Goal: Task Accomplishment & Management: Use online tool/utility

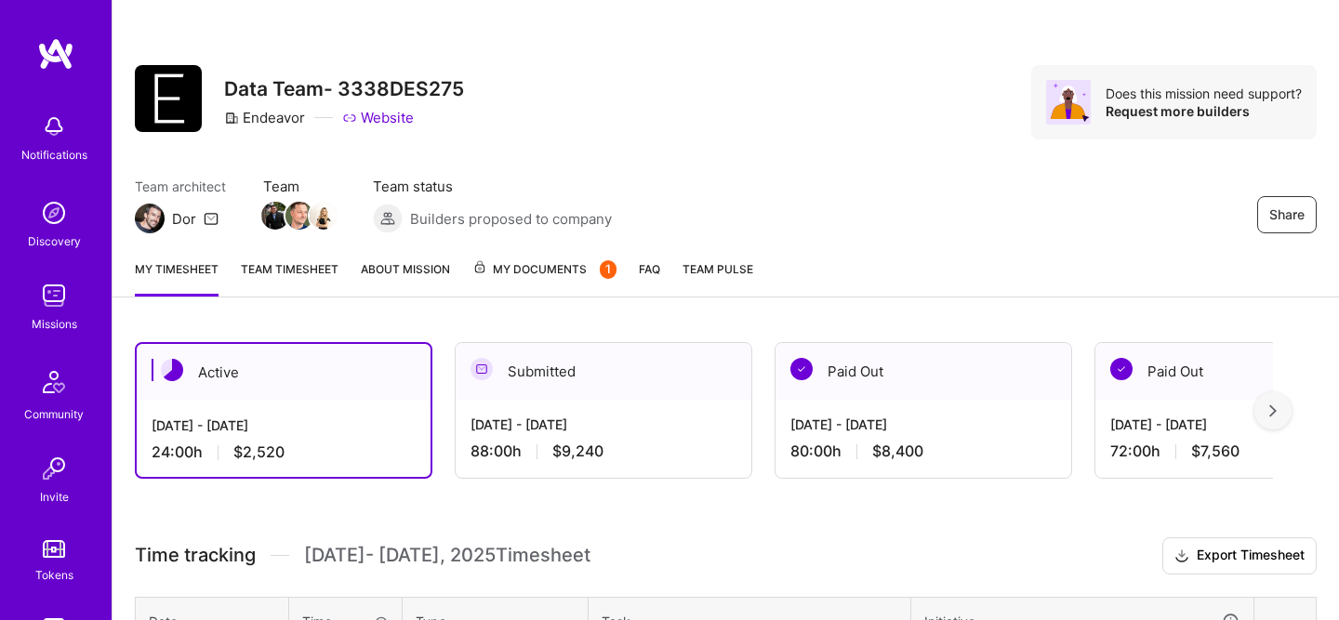
scroll to position [206, 0]
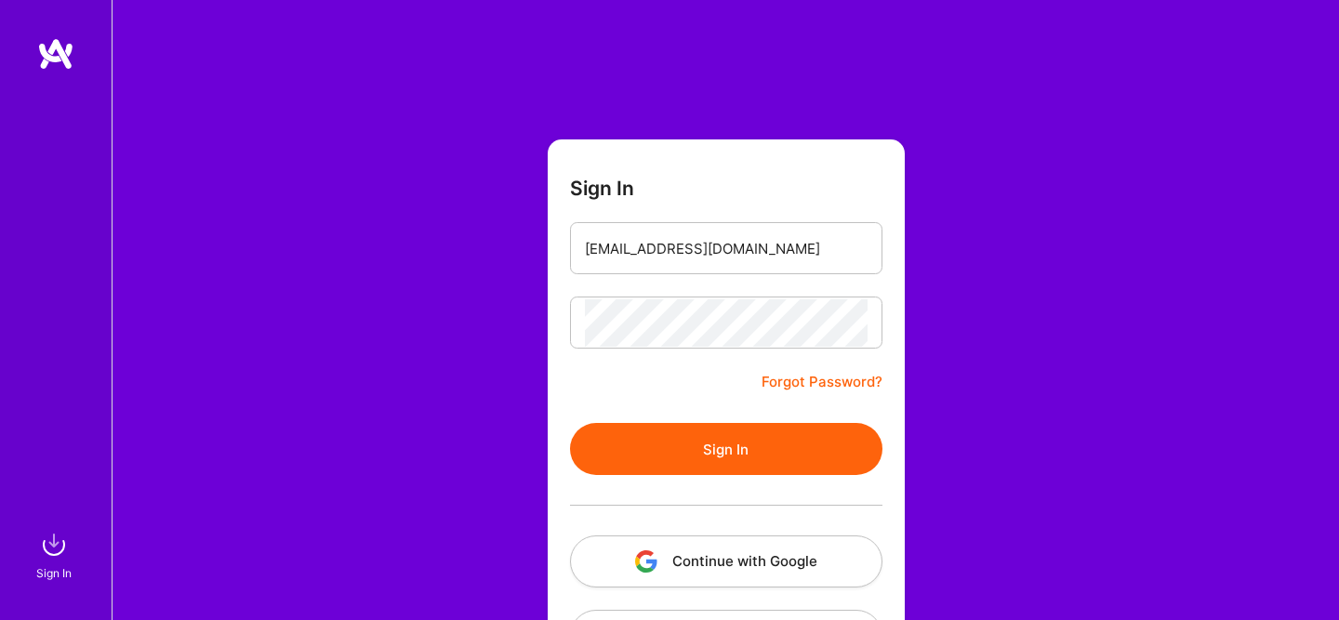
click at [685, 465] on button "Sign In" at bounding box center [726, 449] width 313 height 52
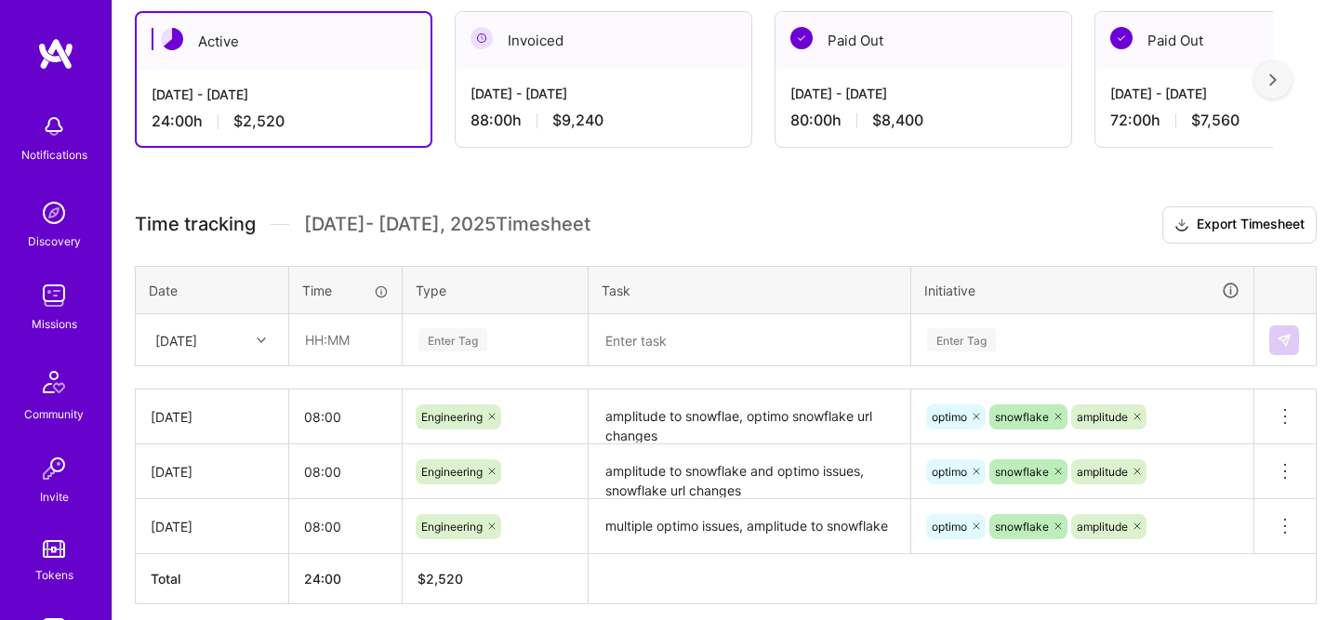
scroll to position [379, 0]
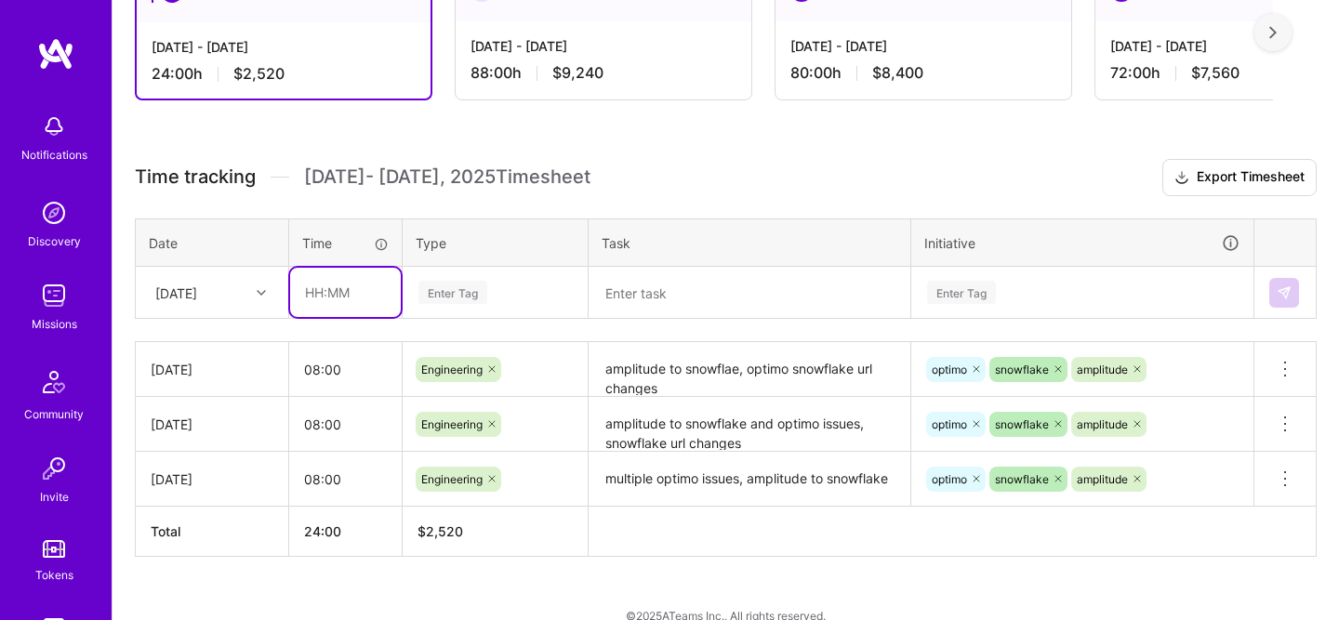
click at [323, 296] on input "text" at bounding box center [345, 292] width 111 height 49
type input "08:00"
click at [516, 271] on div "Enter Tag" at bounding box center [495, 293] width 183 height 48
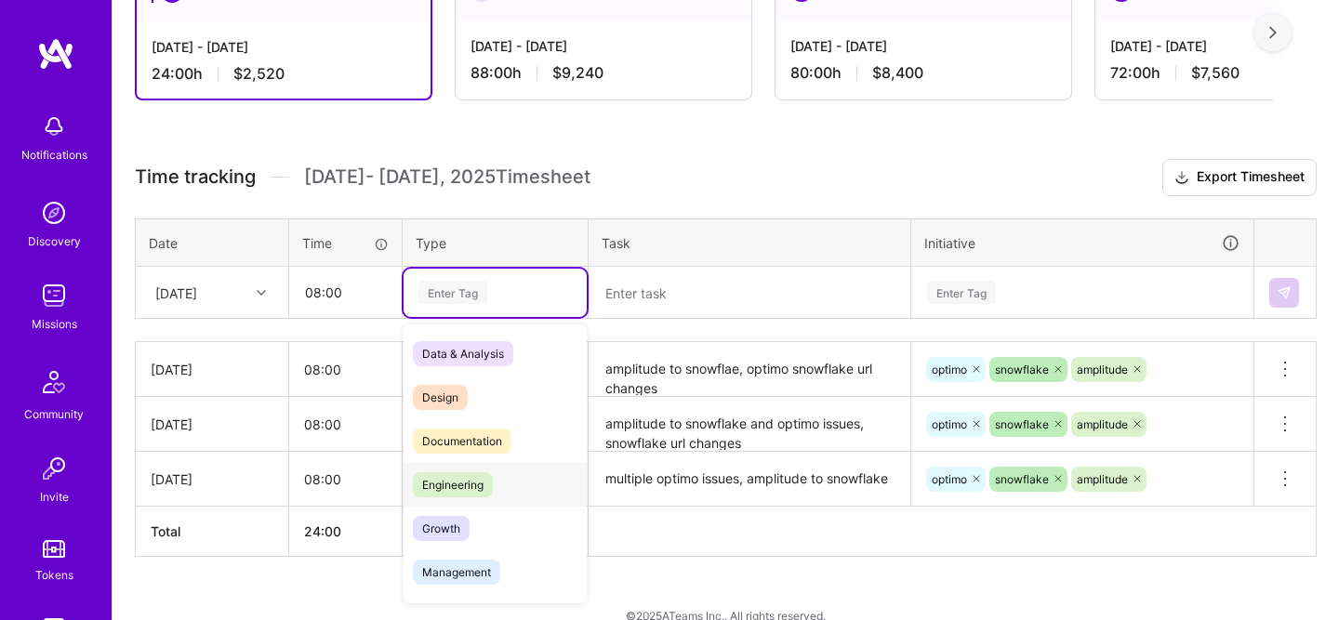
click at [491, 463] on div "Engineering" at bounding box center [495, 485] width 183 height 44
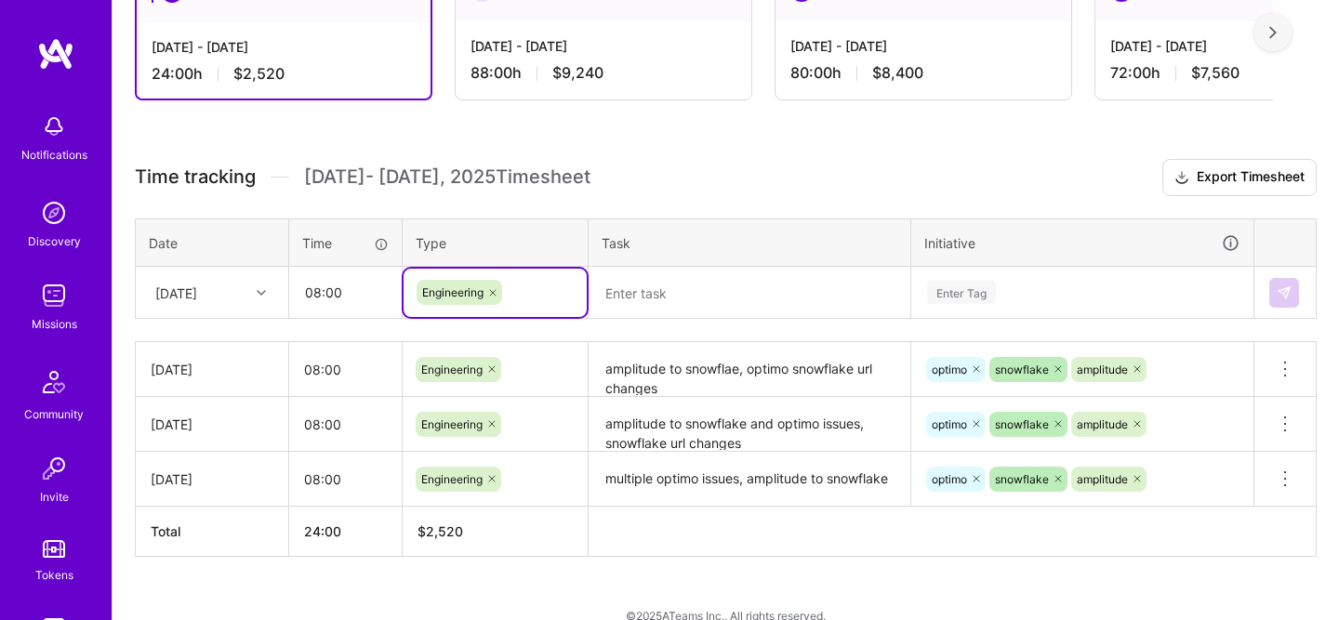
click at [662, 278] on textarea at bounding box center [750, 293] width 318 height 48
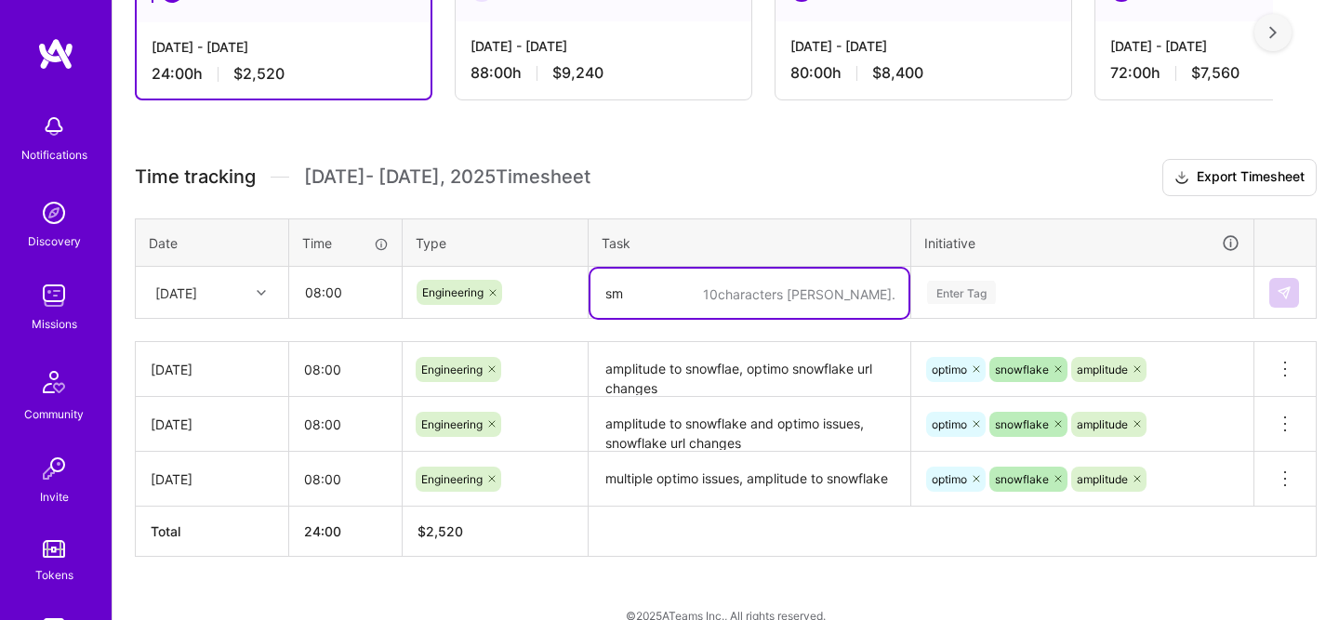
type textarea "s"
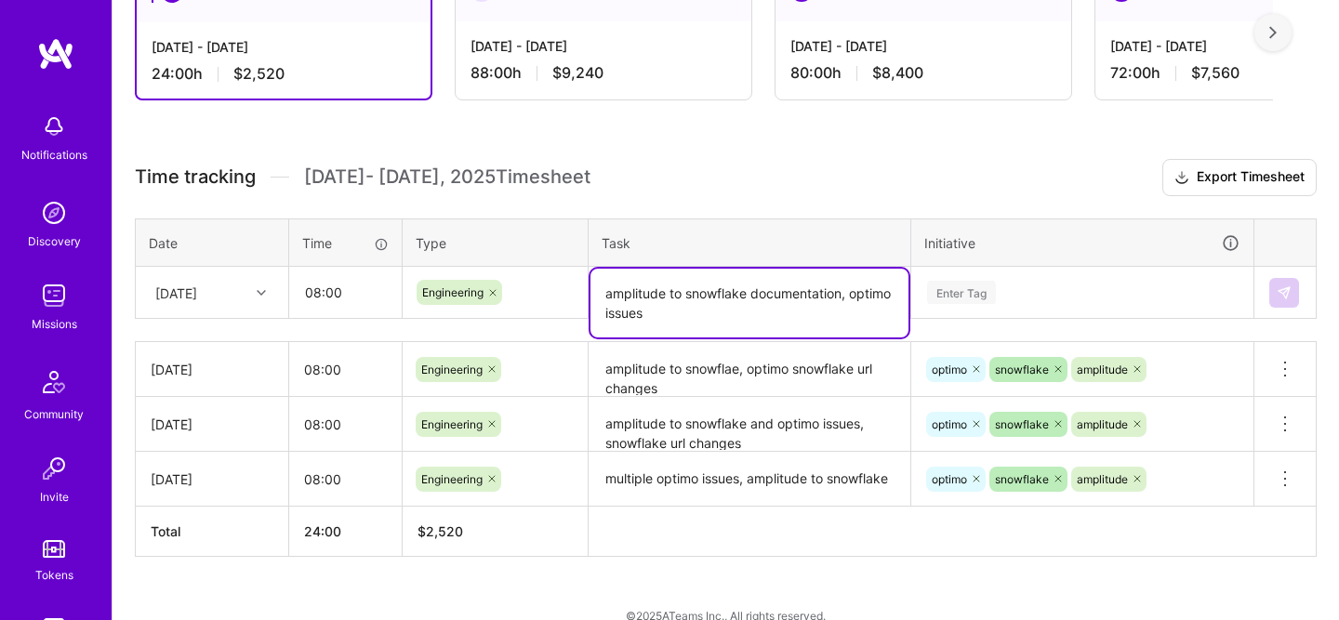
type textarea "amplitude to snowflake documentation, optimo issues"
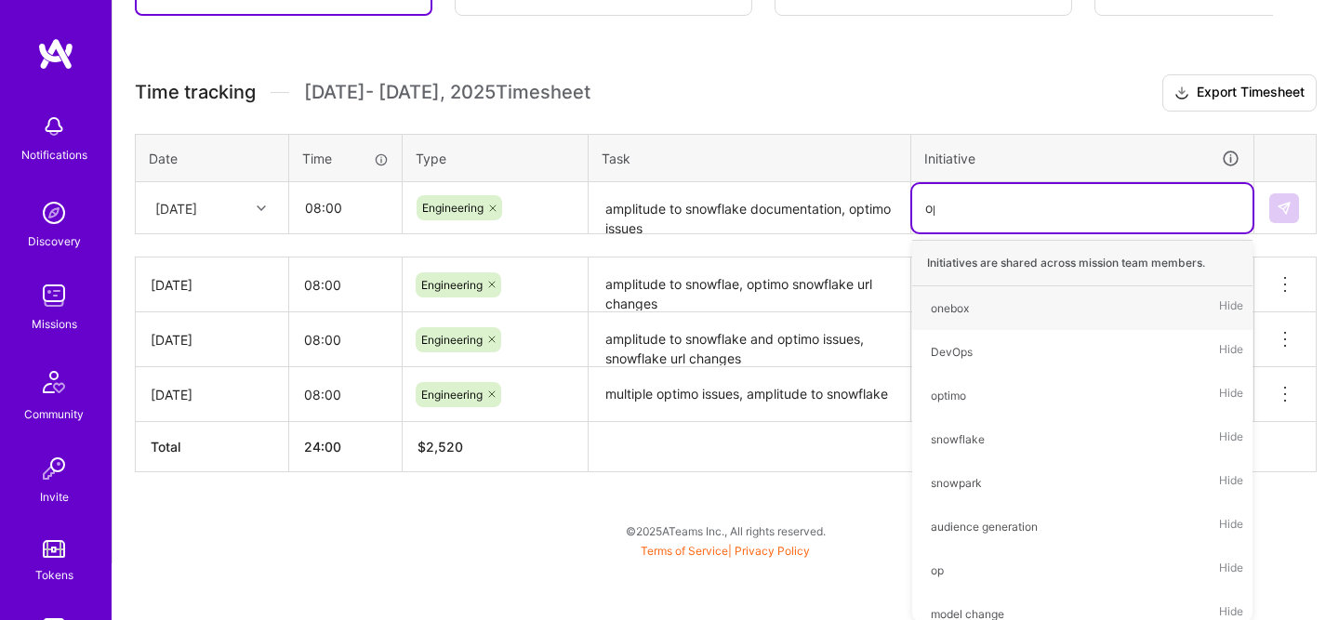
scroll to position [406, 0]
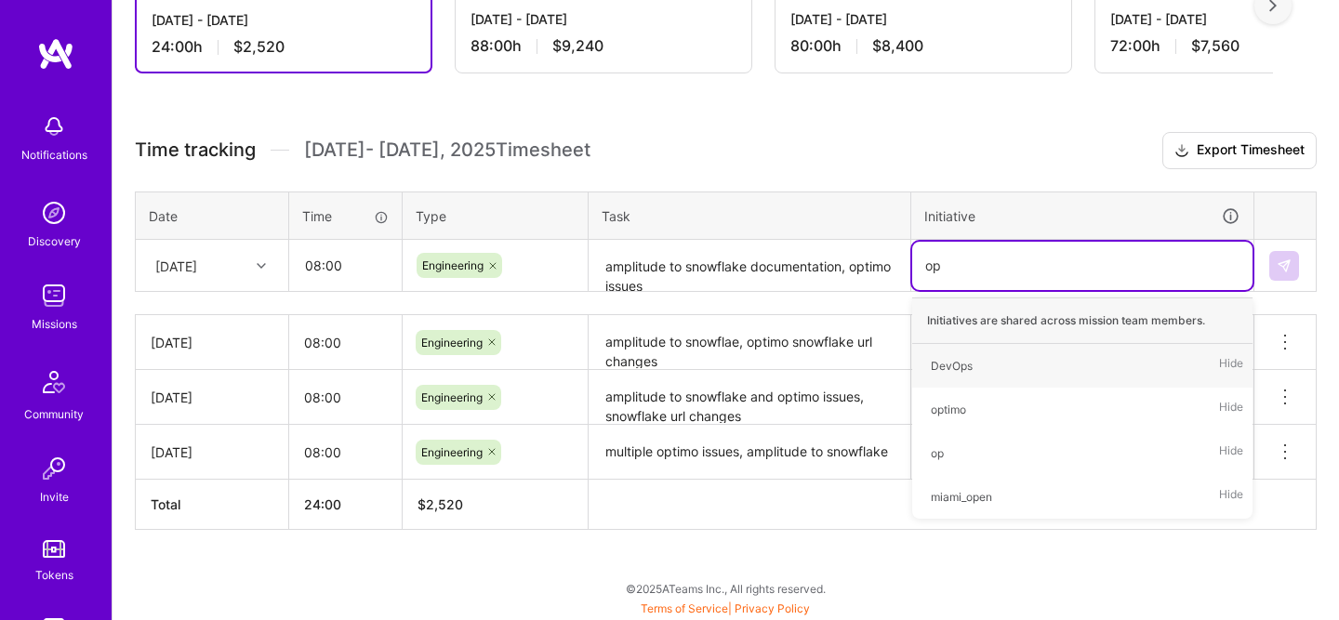
type input "opt"
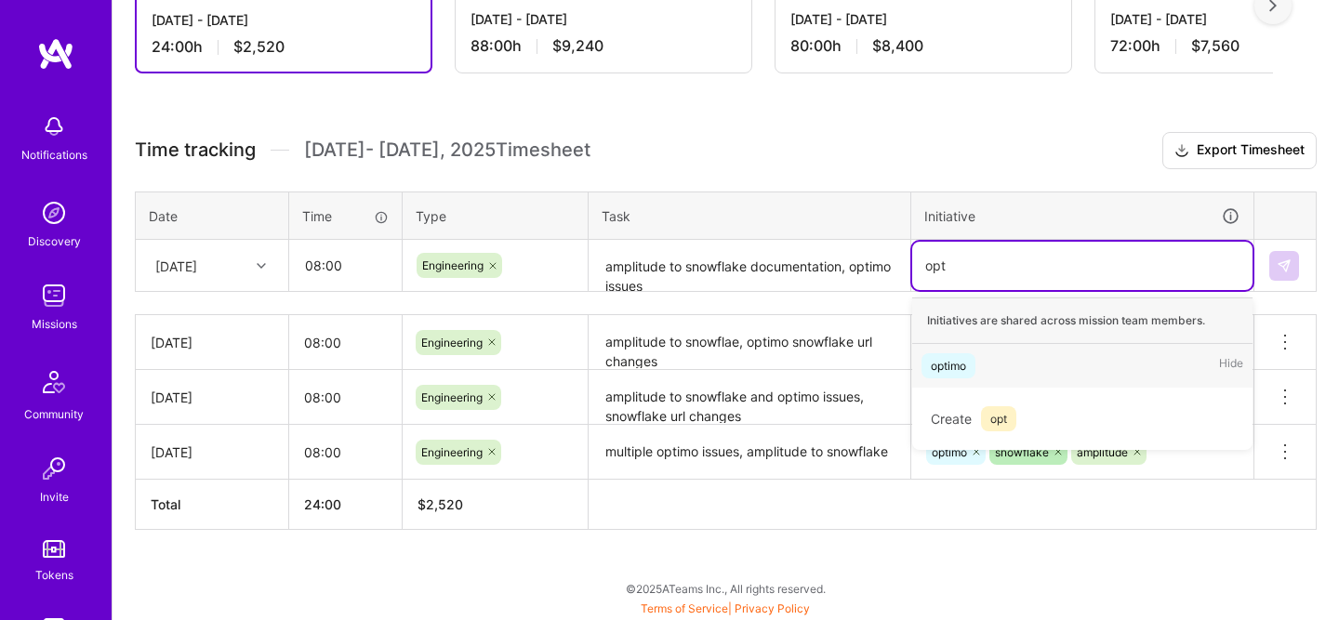
click at [957, 376] on span "optimo" at bounding box center [949, 365] width 54 height 25
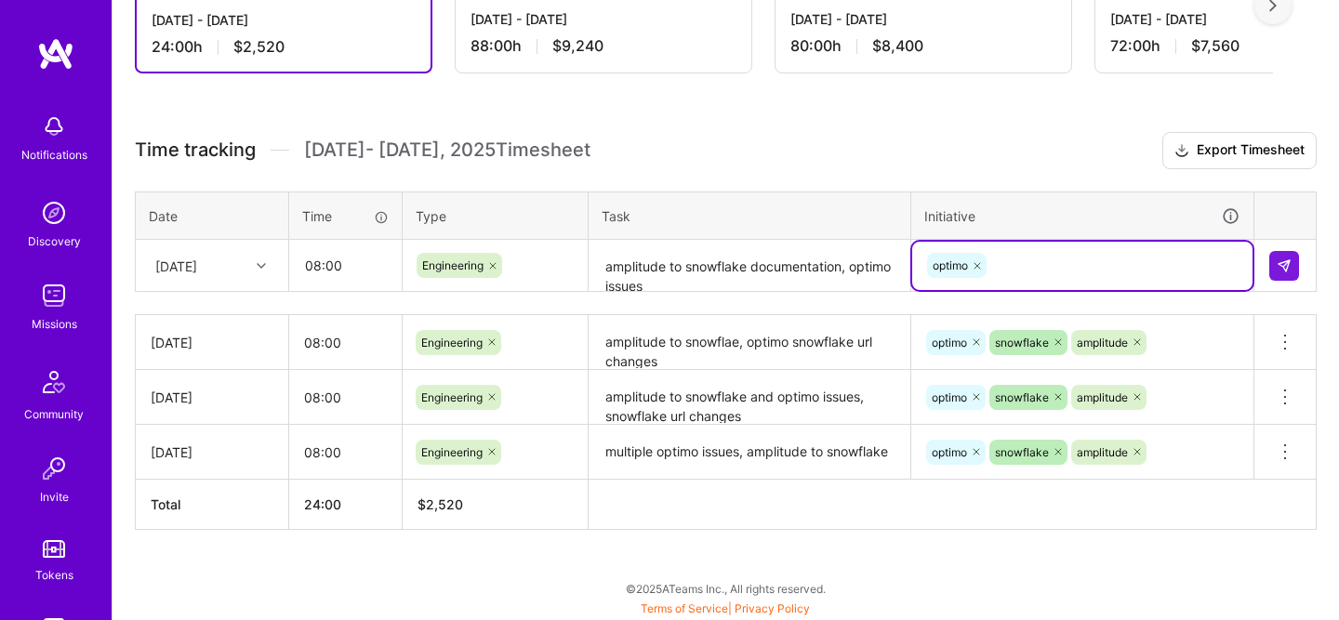
click at [1033, 273] on div "option optimo, selected. Select is focused ,type to refine list, press Down to …" at bounding box center [1083, 266] width 340 height 48
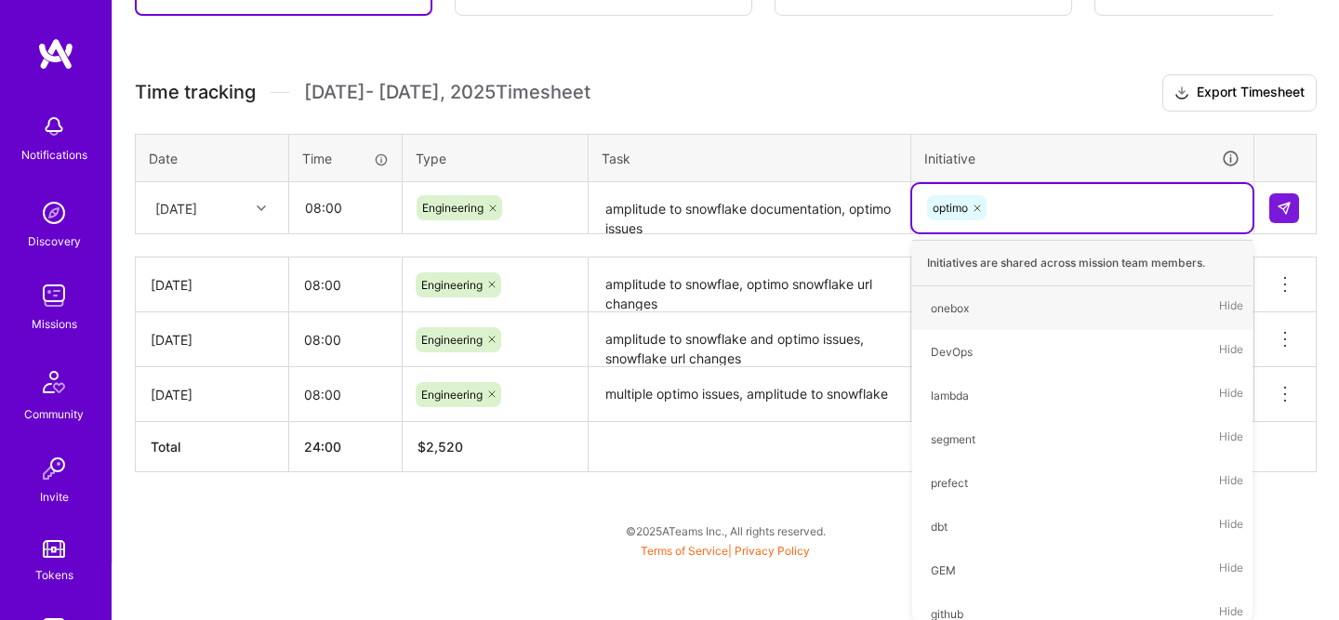
type input "w"
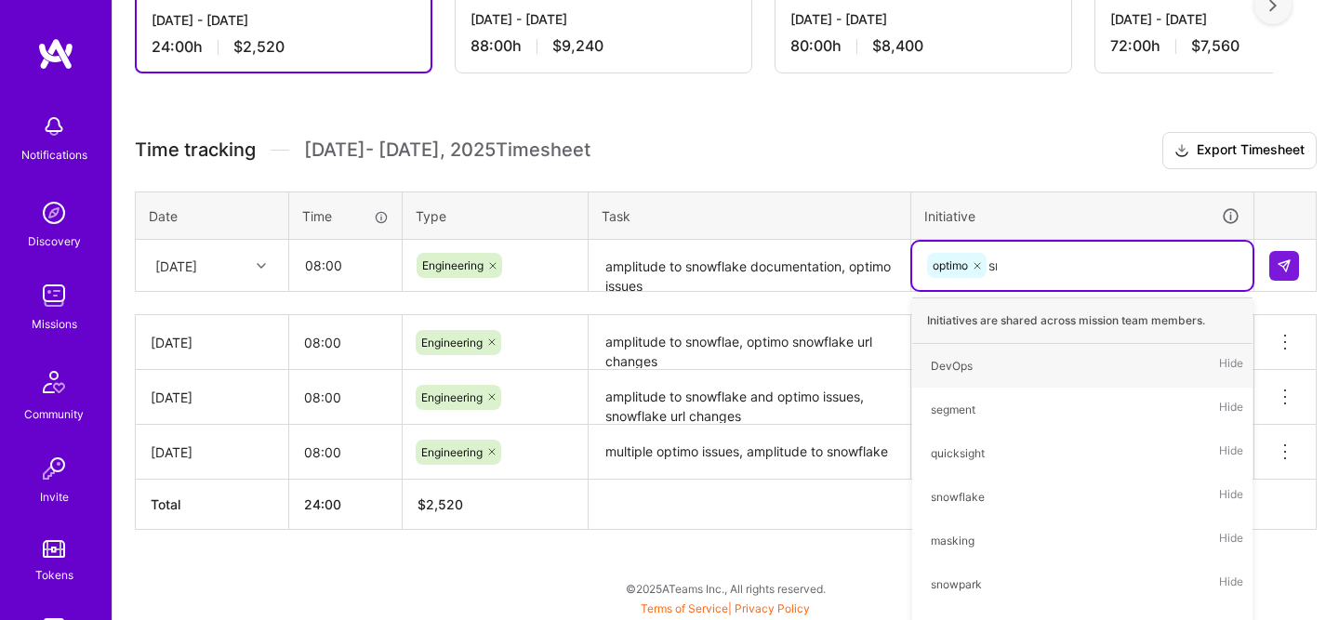
type input "snow"
click at [1002, 345] on div "snowflake Hide" at bounding box center [1083, 366] width 340 height 44
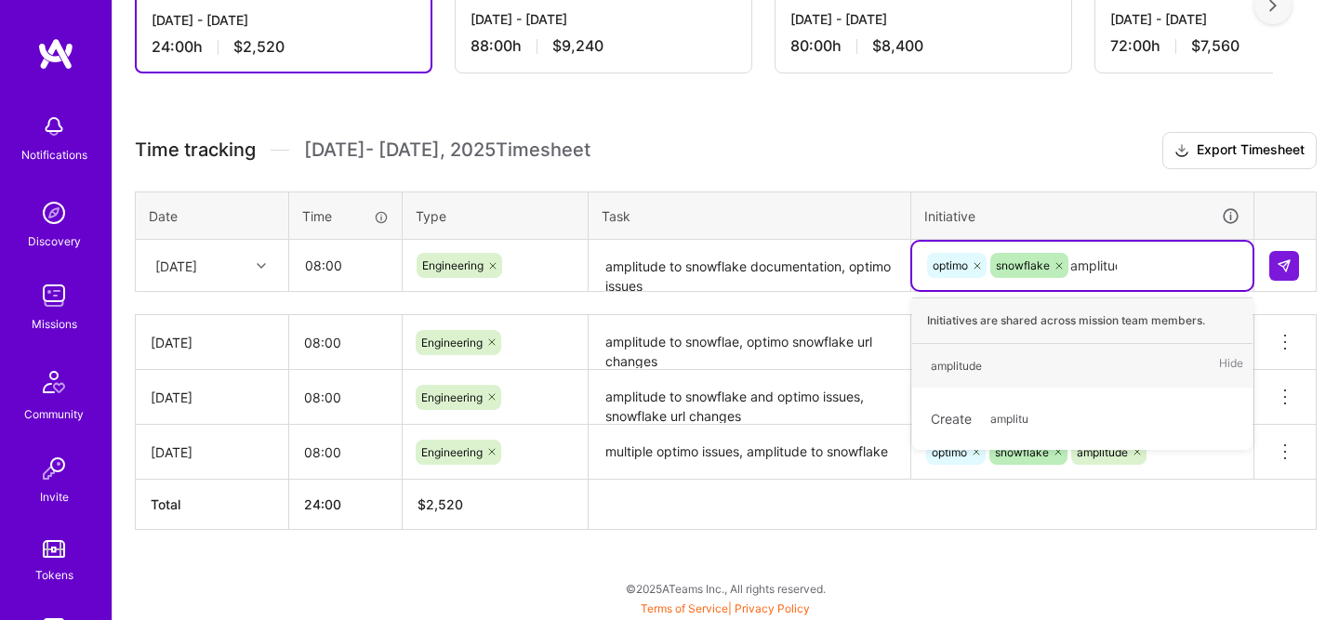
type input "amplitude"
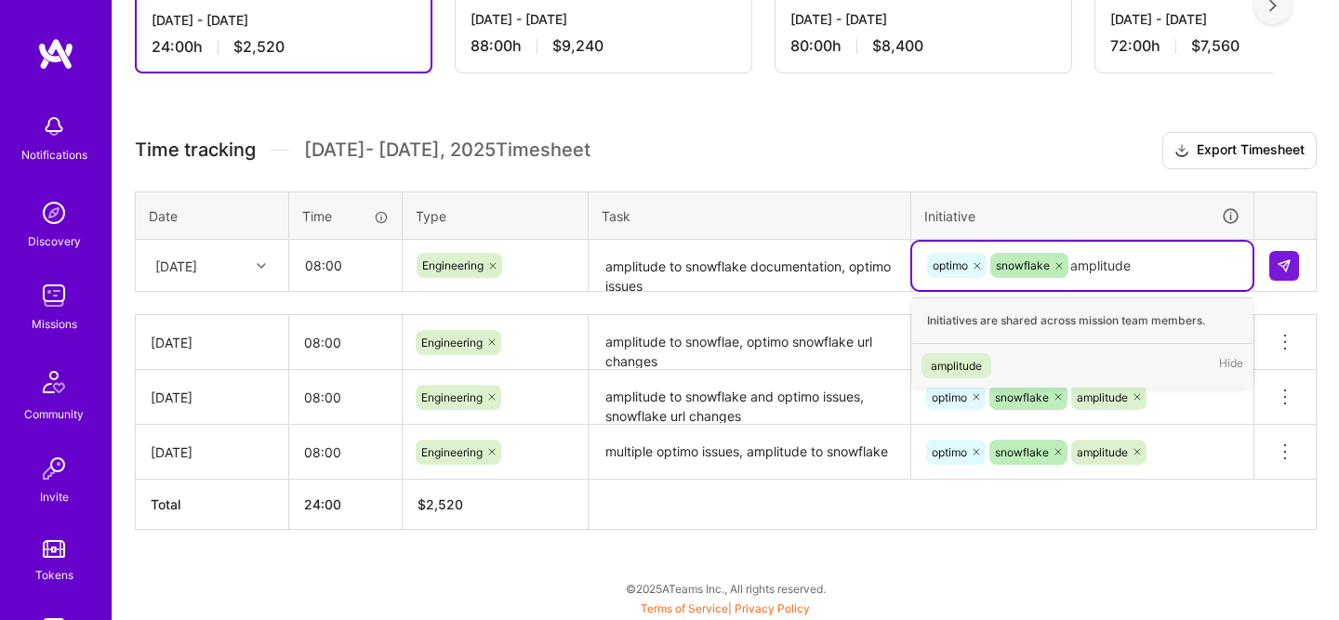
click at [1063, 354] on div "amplitude Hide" at bounding box center [1083, 366] width 340 height 44
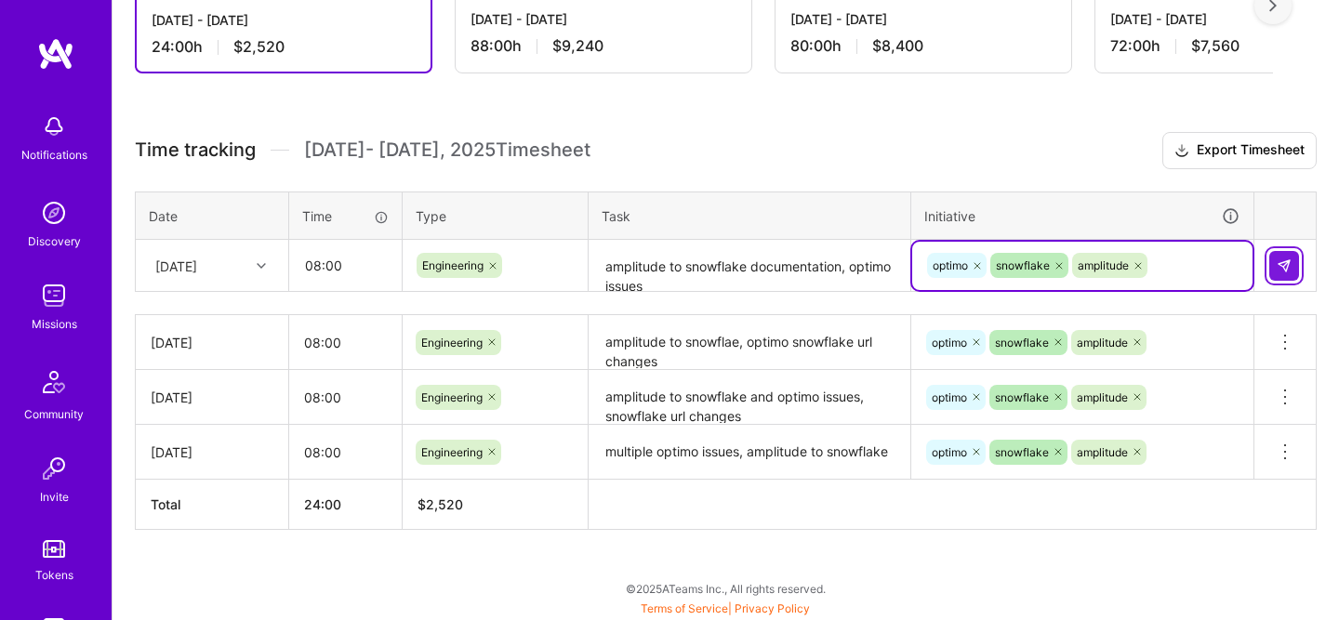
click at [1280, 259] on img at bounding box center [1284, 266] width 15 height 15
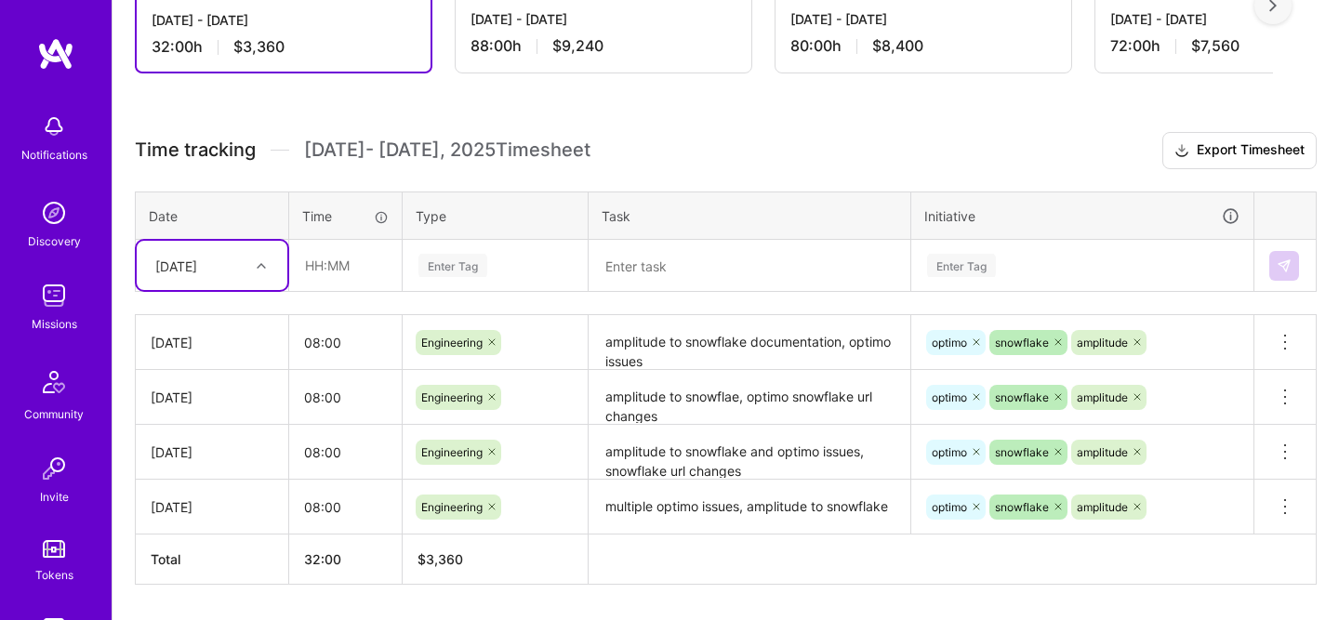
scroll to position [399, 0]
